Goal: Task Accomplishment & Management: Manage account settings

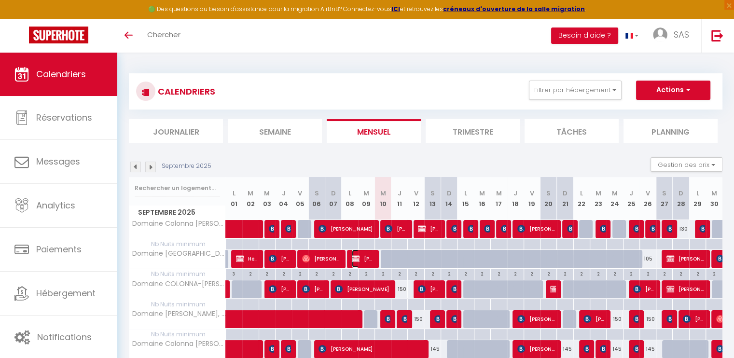
click at [367, 259] on span "[PERSON_NAME]" at bounding box center [363, 259] width 22 height 18
select select "OK"
select select "KO"
select select "0"
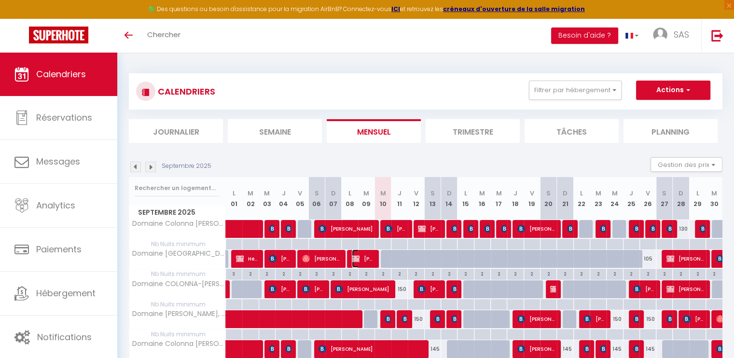
select select "1"
select select
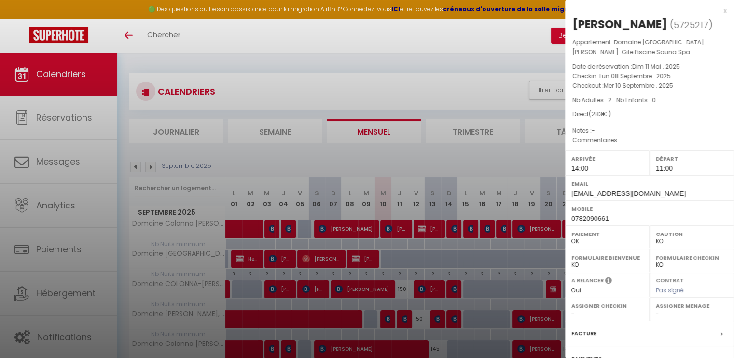
click at [367, 259] on div at bounding box center [367, 179] width 734 height 358
